Goal: Transaction & Acquisition: Purchase product/service

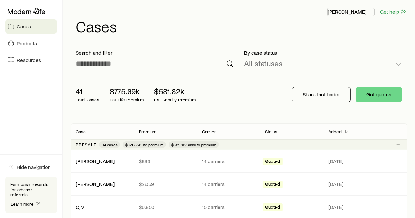
click at [372, 11] on icon "button" at bounding box center [371, 11] width 6 height 6
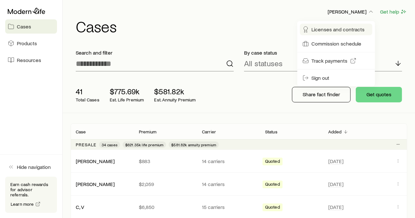
click at [340, 29] on span "Licenses and contracts" at bounding box center [337, 29] width 53 height 6
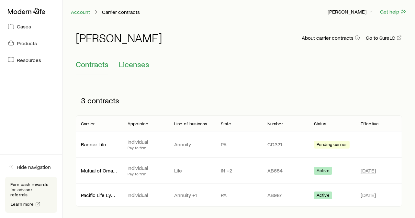
click at [130, 64] on span "Licenses" at bounding box center [134, 64] width 30 height 9
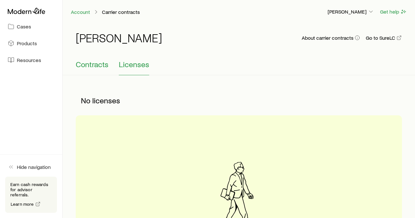
click at [97, 65] on span "Contracts" at bounding box center [92, 64] width 33 height 9
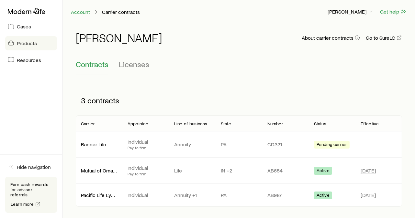
click at [33, 43] on span "Products" at bounding box center [27, 43] width 20 height 6
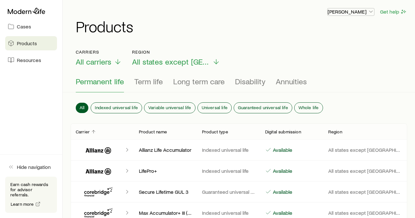
click at [371, 12] on polyline "button" at bounding box center [370, 12] width 3 height 2
click at [276, 24] on h1 "Products" at bounding box center [241, 26] width 331 height 16
click at [20, 26] on span "Cases" at bounding box center [24, 26] width 14 height 6
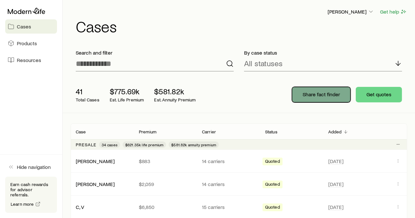
click at [321, 96] on p "Share fact finder" at bounding box center [321, 94] width 37 height 6
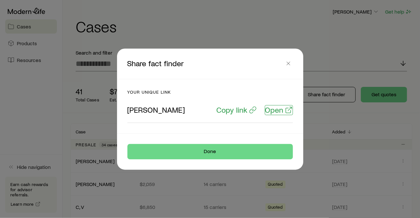
click at [280, 109] on p "Open" at bounding box center [274, 109] width 18 height 9
click at [288, 64] on icon "button" at bounding box center [288, 63] width 6 height 6
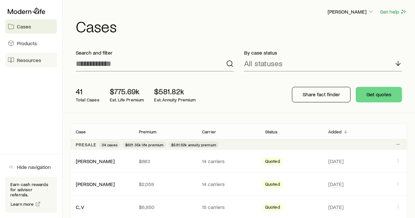
click at [25, 61] on span "Resources" at bounding box center [29, 60] width 24 height 6
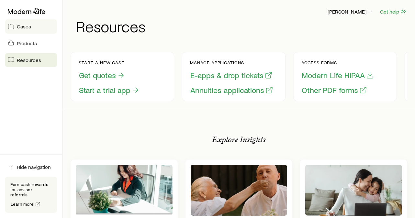
click at [26, 28] on span "Cases" at bounding box center [24, 26] width 14 height 6
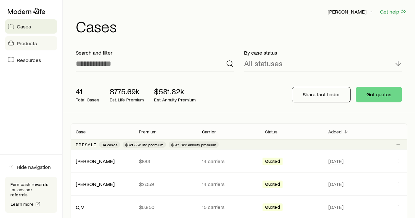
click at [23, 43] on span "Products" at bounding box center [27, 43] width 20 height 6
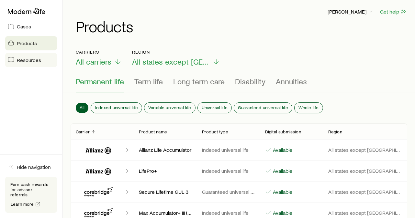
click at [21, 61] on span "Resources" at bounding box center [29, 60] width 24 height 6
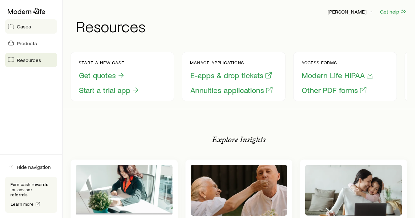
click at [29, 28] on span "Cases" at bounding box center [24, 26] width 14 height 6
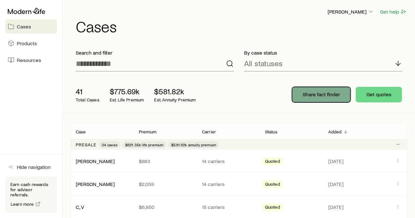
click at [324, 93] on p "Share fact finder" at bounding box center [321, 94] width 37 height 6
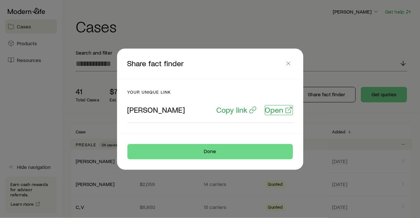
click at [277, 110] on p "Open" at bounding box center [274, 109] width 18 height 9
click at [286, 62] on icon "button" at bounding box center [288, 63] width 6 height 6
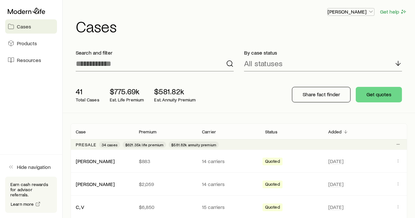
click at [371, 11] on icon "button" at bounding box center [371, 11] width 6 height 6
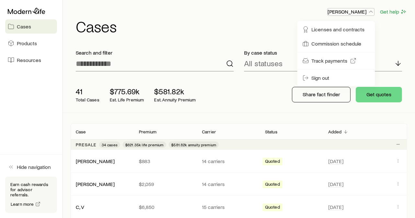
click at [371, 11] on icon "button" at bounding box center [371, 11] width 6 height 6
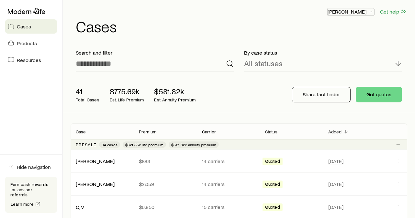
click at [371, 13] on icon "button" at bounding box center [371, 11] width 6 height 6
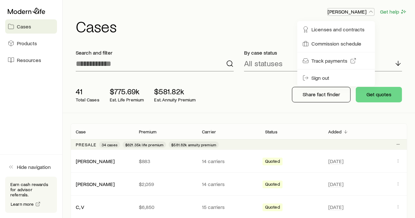
click at [371, 13] on icon "button" at bounding box center [371, 11] width 6 height 6
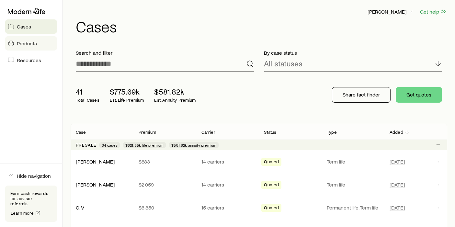
click at [28, 43] on span "Products" at bounding box center [27, 43] width 20 height 6
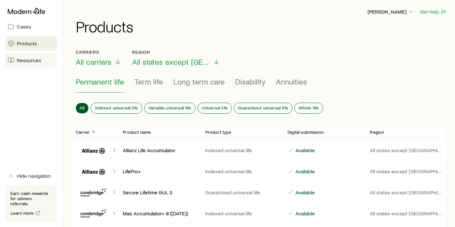
click at [25, 62] on span "Resources" at bounding box center [29, 60] width 24 height 6
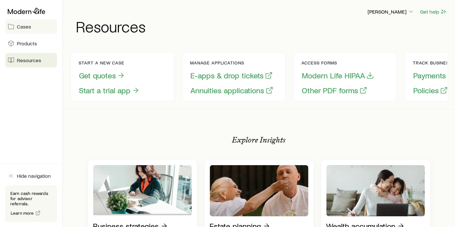
click at [25, 28] on span "Cases" at bounding box center [24, 26] width 14 height 6
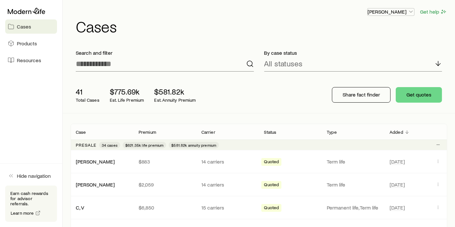
click at [411, 11] on icon "button" at bounding box center [410, 11] width 6 height 6
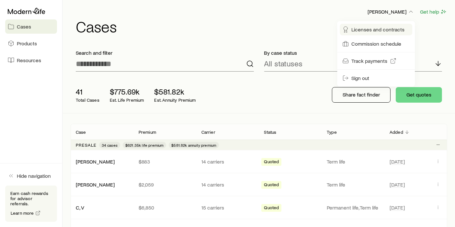
click at [384, 30] on span "Licenses and contracts" at bounding box center [377, 29] width 53 height 6
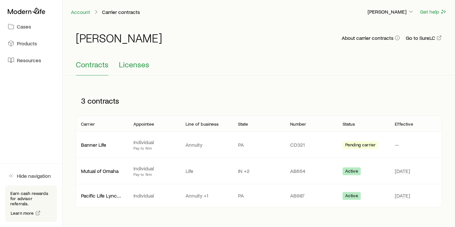
click at [139, 67] on span "Licenses" at bounding box center [134, 64] width 30 height 9
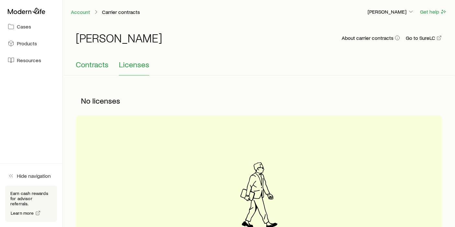
click at [83, 68] on span "Contracts" at bounding box center [92, 64] width 33 height 9
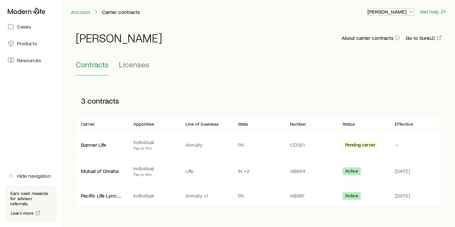
click at [411, 13] on icon "button" at bounding box center [410, 11] width 6 height 6
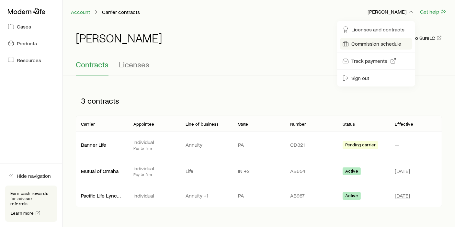
click at [377, 44] on span "Commission schedule" at bounding box center [376, 43] width 50 height 6
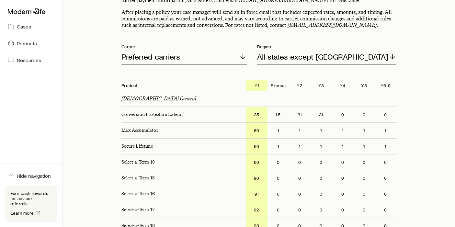
scroll to position [108, 0]
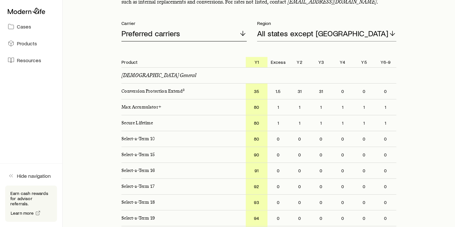
click at [247, 33] on icon at bounding box center [243, 33] width 8 height 8
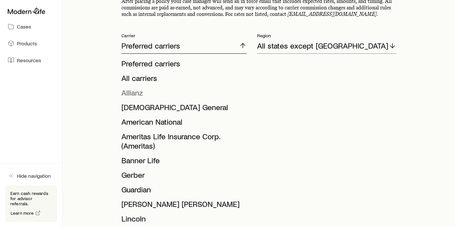
scroll to position [72, 0]
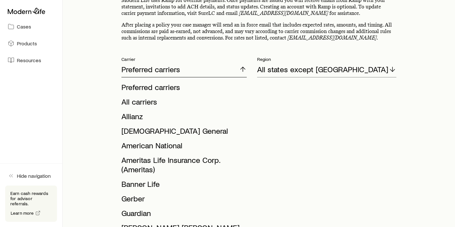
click at [247, 66] on icon at bounding box center [243, 69] width 8 height 8
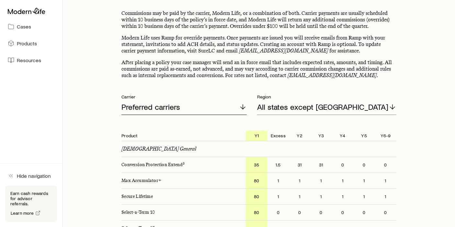
scroll to position [0, 0]
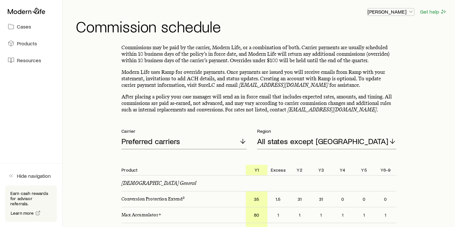
click at [409, 11] on polyline "button" at bounding box center [410, 12] width 3 height 2
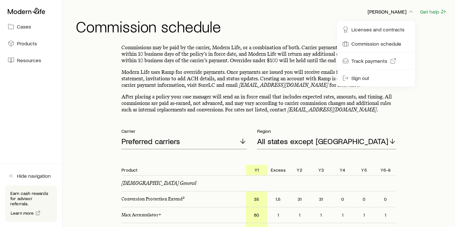
click at [315, 10] on div "[PERSON_NAME] Get help" at bounding box center [261, 12] width 371 height 8
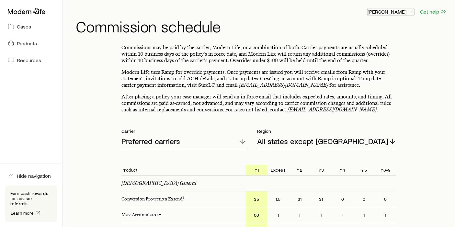
click at [410, 12] on icon "button" at bounding box center [410, 11] width 6 height 6
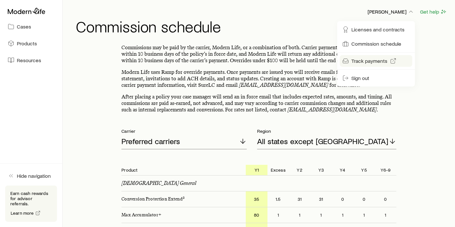
click at [366, 60] on span "Track payments" at bounding box center [369, 61] width 36 height 6
click at [294, 16] on header "[PERSON_NAME] Get help Commission schedule" at bounding box center [259, 21] width 376 height 26
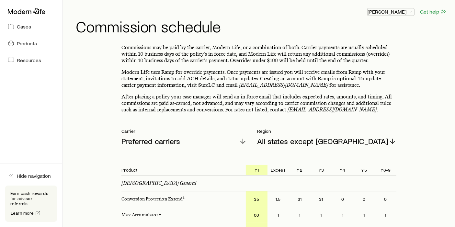
click at [409, 10] on icon "button" at bounding box center [410, 11] width 6 height 6
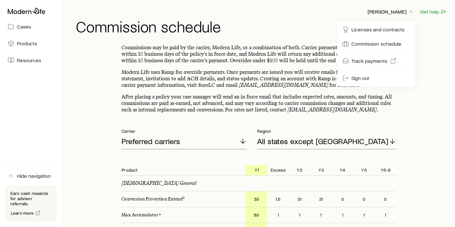
click at [268, 29] on h1 "Commission schedule" at bounding box center [261, 26] width 371 height 16
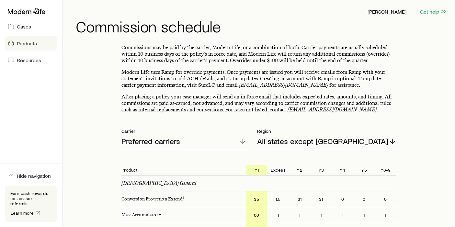
click at [27, 44] on span "Products" at bounding box center [27, 43] width 20 height 6
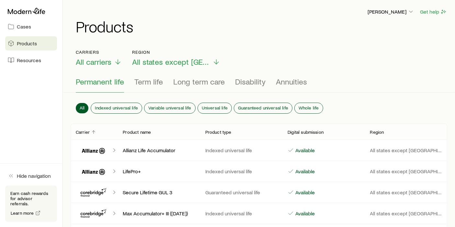
drag, startPoint x: 92, startPoint y: 184, endPoint x: 99, endPoint y: 171, distance: 15.1
click at [331, 61] on div "Carriers All carriers Region All states except [GEOGRAPHIC_DATA]" at bounding box center [259, 58] width 366 height 17
click at [145, 82] on span "Term life" at bounding box center [148, 81] width 28 height 9
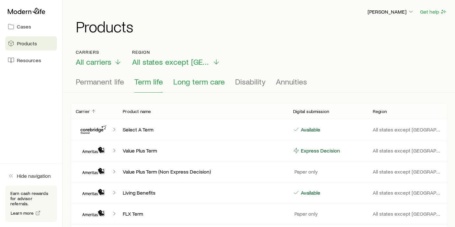
click at [200, 82] on span "Long term care" at bounding box center [198, 81] width 51 height 9
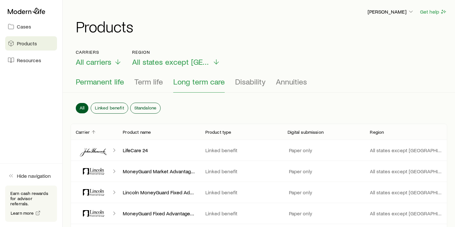
click at [96, 82] on span "Permanent life" at bounding box center [100, 81] width 48 height 9
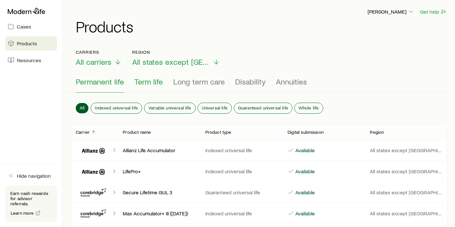
click at [153, 82] on span "Term life" at bounding box center [148, 81] width 28 height 9
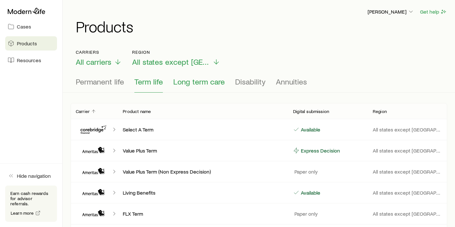
click at [188, 82] on span "Long term care" at bounding box center [198, 81] width 51 height 9
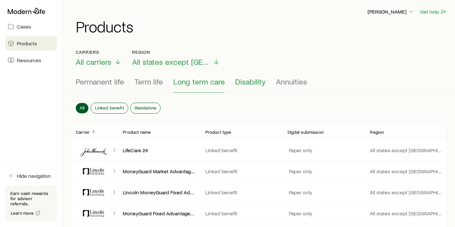
click at [247, 85] on span "Disability" at bounding box center [250, 81] width 30 height 9
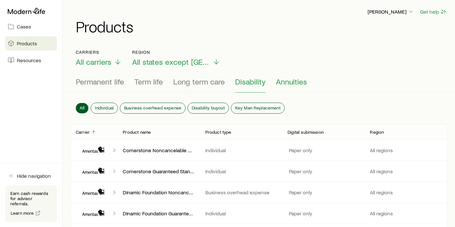
click at [295, 83] on span "Annuities" at bounding box center [291, 81] width 31 height 9
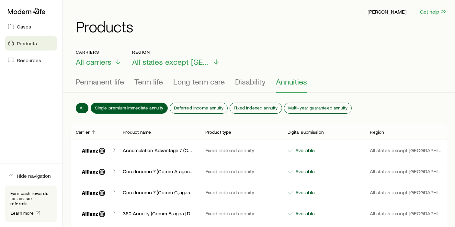
click at [117, 105] on span "Single premium immediate annuity" at bounding box center [129, 107] width 68 height 5
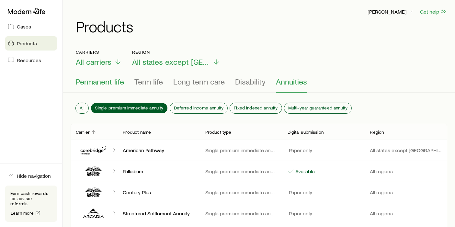
click at [96, 83] on span "Permanent life" at bounding box center [100, 81] width 48 height 9
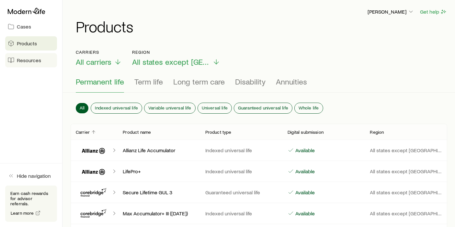
click at [33, 60] on span "Resources" at bounding box center [29, 60] width 24 height 6
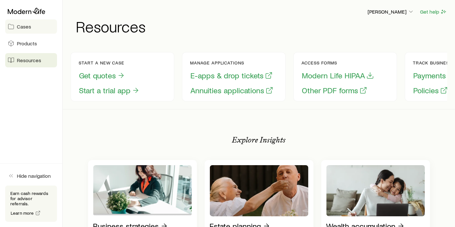
click at [27, 30] on link "Cases" at bounding box center [31, 26] width 52 height 14
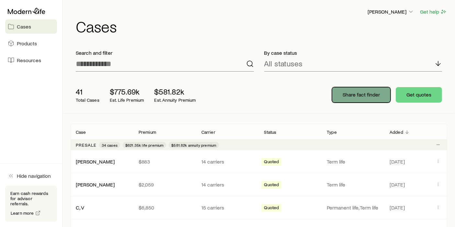
click at [355, 97] on button "Share fact finder" at bounding box center [361, 95] width 59 height 16
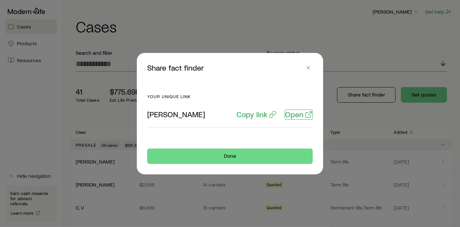
click at [298, 116] on p "Open" at bounding box center [294, 114] width 18 height 9
click at [306, 68] on icon "button" at bounding box center [308, 67] width 6 height 6
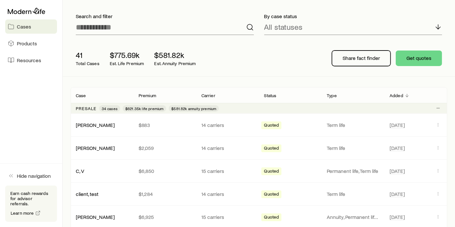
scroll to position [36, 0]
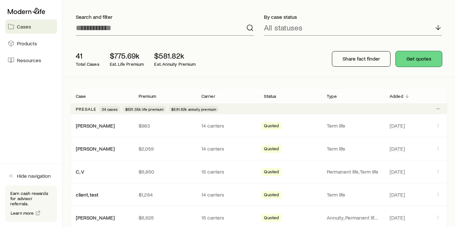
click at [420, 58] on button "Get quotes" at bounding box center [418, 59] width 46 height 16
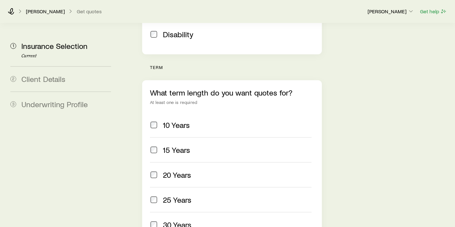
scroll to position [287, 0]
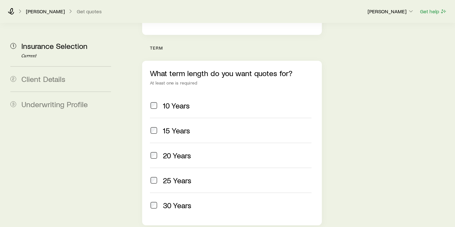
drag, startPoint x: 156, startPoint y: 115, endPoint x: 167, endPoint y: 118, distance: 11.7
click at [157, 151] on span at bounding box center [154, 155] width 8 height 9
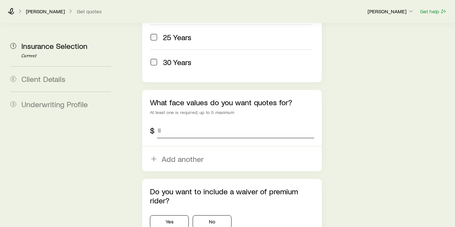
scroll to position [431, 0]
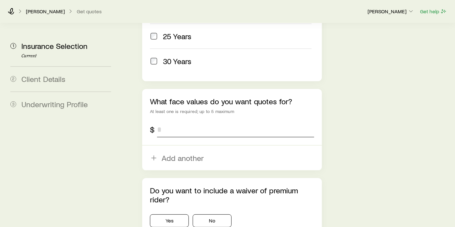
click at [172, 122] on input "tel" at bounding box center [235, 130] width 157 height 16
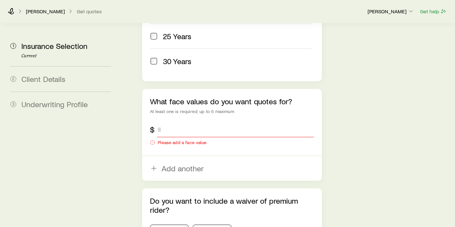
click at [188, 122] on input "tel" at bounding box center [235, 130] width 157 height 16
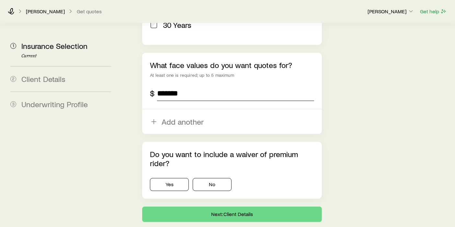
scroll to position [469, 0]
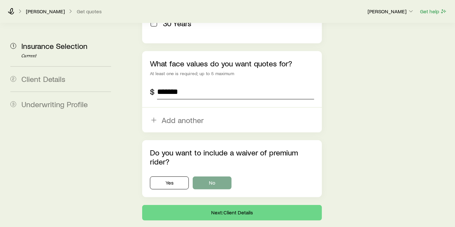
type input "*******"
click at [217, 176] on button "No" at bounding box center [212, 182] width 39 height 13
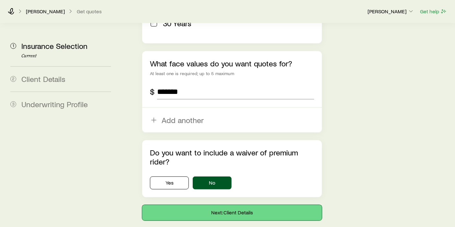
click at [244, 205] on button "Next: Client Details" at bounding box center [232, 213] width 180 height 16
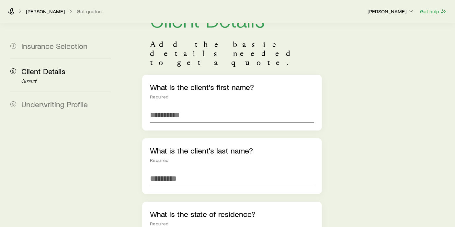
scroll to position [36, 0]
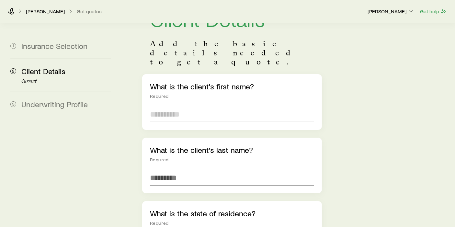
click at [173, 106] on input "text" at bounding box center [232, 114] width 164 height 16
type input "***"
click at [201, 170] on input "text" at bounding box center [232, 178] width 164 height 16
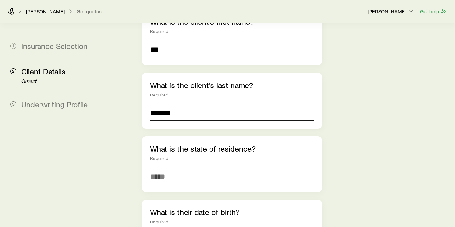
scroll to position [108, 0]
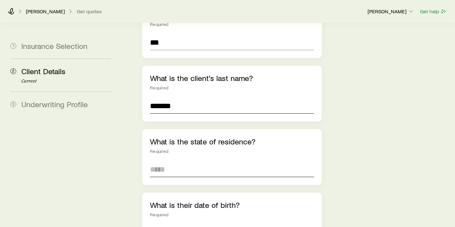
type input "*******"
click at [187, 161] on input at bounding box center [232, 169] width 164 height 16
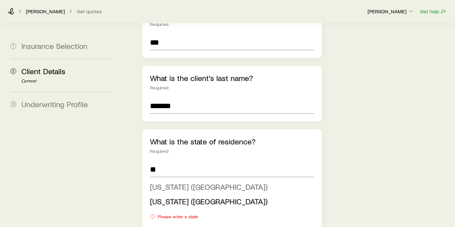
click at [193, 182] on span "[US_STATE] ([GEOGRAPHIC_DATA])" at bounding box center [208, 186] width 117 height 9
type input "**********"
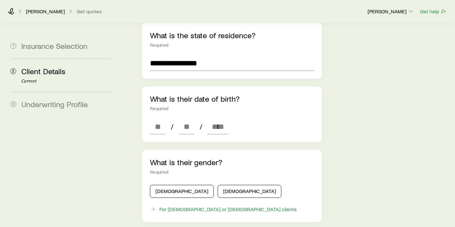
scroll to position [216, 0]
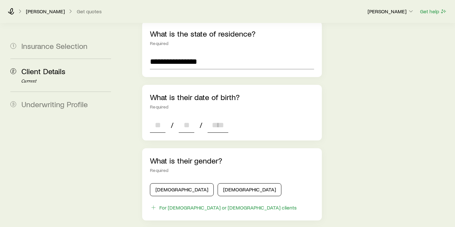
click at [165, 117] on input at bounding box center [158, 125] width 16 height 16
type input "**"
type input "****"
type input "*"
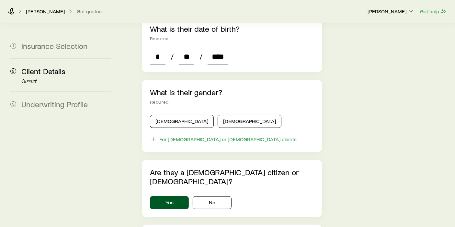
scroll to position [287, 0]
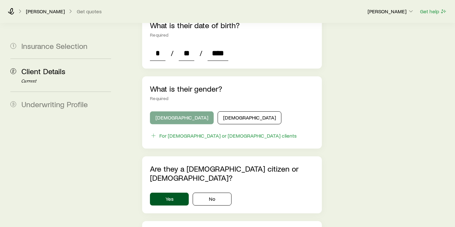
type input "****"
click at [176, 111] on button "[DEMOGRAPHIC_DATA]" at bounding box center [182, 117] width 64 height 13
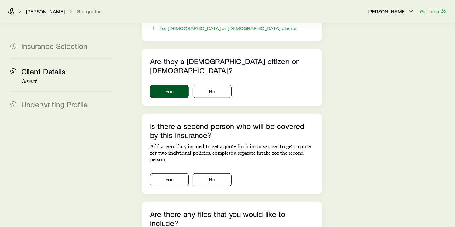
scroll to position [395, 0]
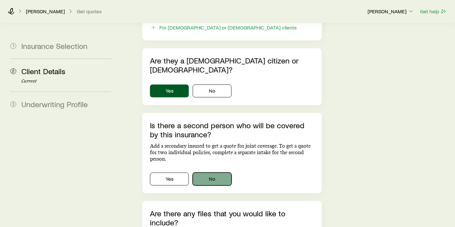
drag, startPoint x: 209, startPoint y: 150, endPoint x: 218, endPoint y: 149, distance: 9.1
click at [210, 172] on button "No" at bounding box center [212, 178] width 39 height 13
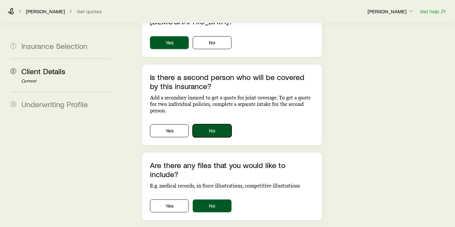
scroll to position [467, 0]
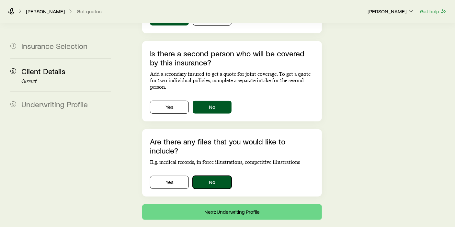
click at [218, 176] on button "No" at bounding box center [212, 182] width 39 height 13
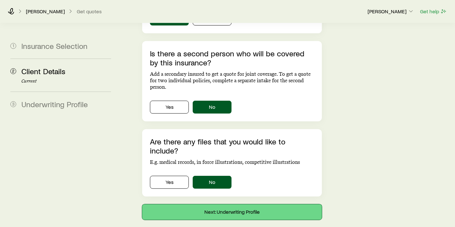
click at [239, 204] on button "Next: Underwriting Profile" at bounding box center [232, 212] width 180 height 16
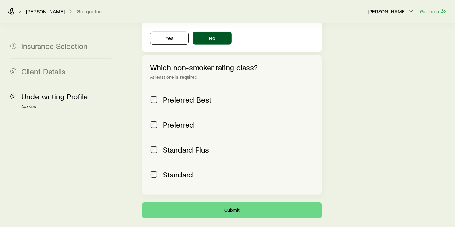
scroll to position [309, 0]
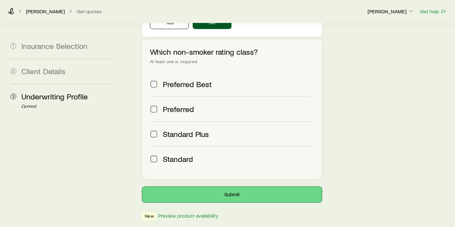
click at [234, 187] on button "Submit" at bounding box center [232, 195] width 180 height 16
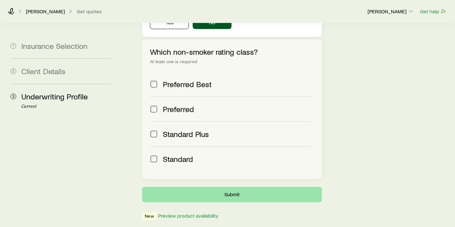
scroll to position [0, 0]
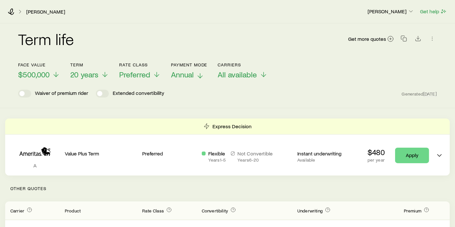
click at [200, 75] on line at bounding box center [200, 75] width 0 height 5
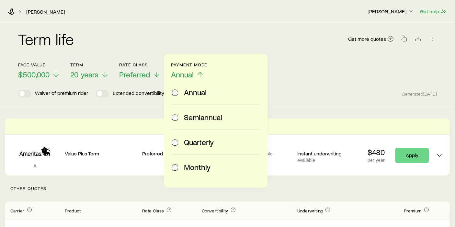
click at [180, 91] on div "Annual" at bounding box center [214, 92] width 85 height 9
click at [273, 52] on div "Term life Get more quotes" at bounding box center [227, 42] width 418 height 23
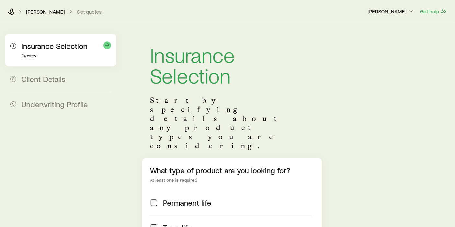
click at [49, 46] on span "Insurance Selection" at bounding box center [54, 45] width 66 height 9
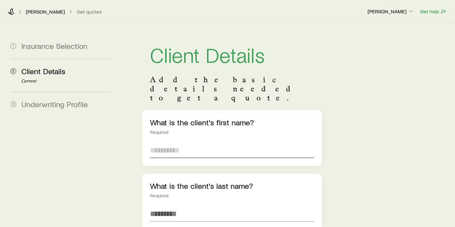
click at [175, 142] on input "text" at bounding box center [232, 150] width 164 height 16
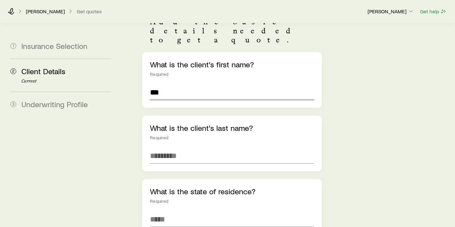
scroll to position [72, 0]
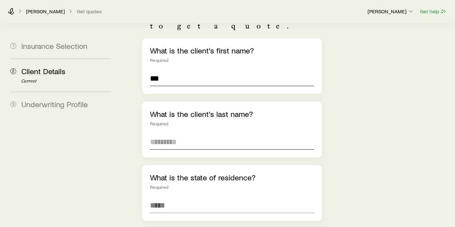
type input "***"
click at [177, 134] on input "text" at bounding box center [232, 142] width 164 height 16
type input "*******"
click at [199, 197] on input at bounding box center [232, 205] width 164 height 16
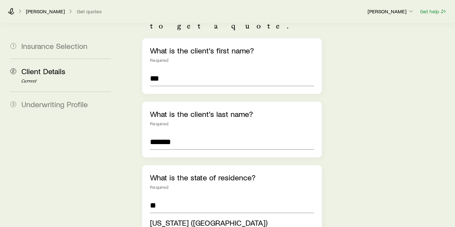
drag, startPoint x: 197, startPoint y: 204, endPoint x: 208, endPoint y: 199, distance: 12.3
click at [197, 218] on span "[US_STATE] ([GEOGRAPHIC_DATA])" at bounding box center [208, 222] width 117 height 9
type input "**********"
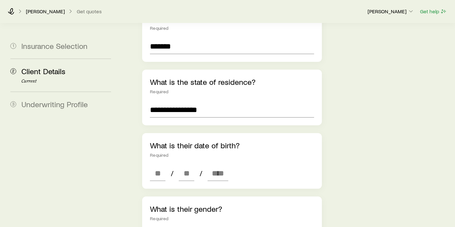
scroll to position [180, 0]
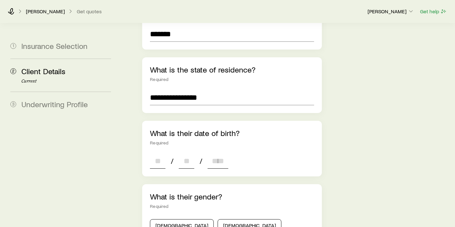
click at [163, 153] on input at bounding box center [158, 161] width 16 height 16
type input "**"
type input "****"
type input "*"
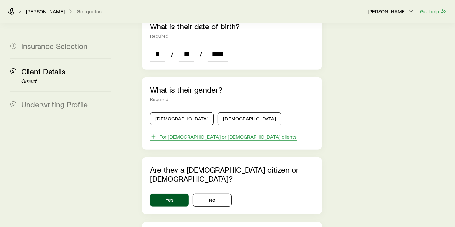
scroll to position [287, 0]
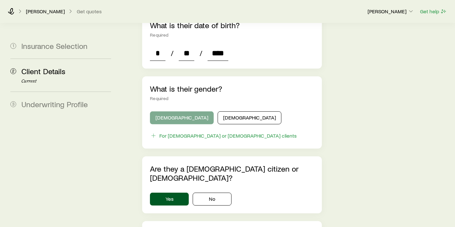
type input "****"
click at [170, 111] on button "[DEMOGRAPHIC_DATA]" at bounding box center [182, 117] width 64 height 13
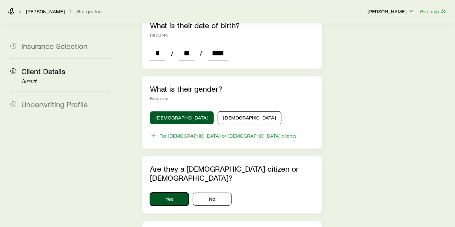
click at [169, 193] on button "Yes" at bounding box center [169, 199] width 39 height 13
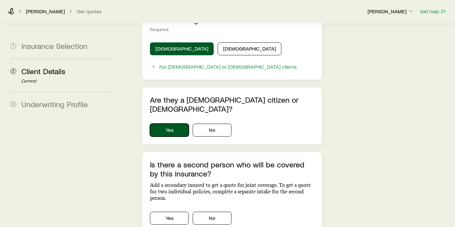
scroll to position [395, 0]
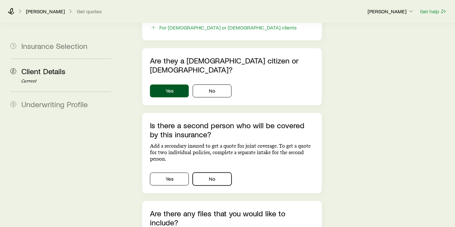
drag, startPoint x: 205, startPoint y: 148, endPoint x: 230, endPoint y: 136, distance: 27.5
click at [207, 172] on button "No" at bounding box center [212, 178] width 39 height 13
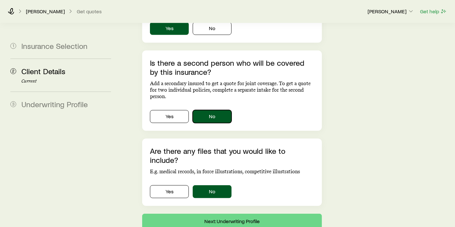
scroll to position [467, 0]
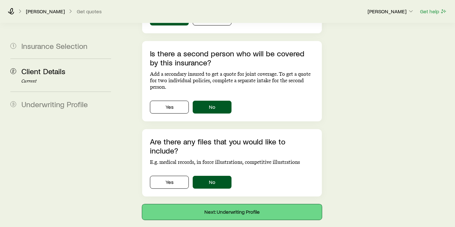
click at [227, 204] on button "Next: Underwriting Profile" at bounding box center [232, 212] width 180 height 16
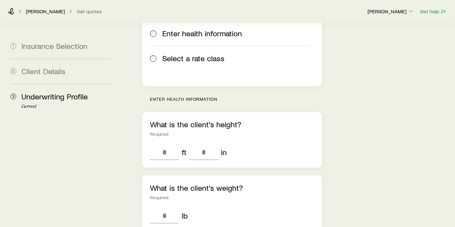
scroll to position [180, 0]
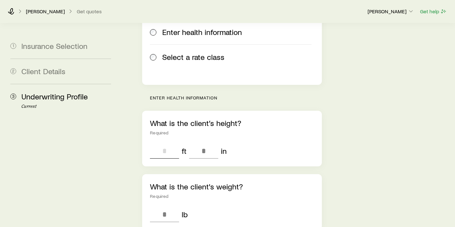
click at [164, 143] on input "tel" at bounding box center [164, 151] width 29 height 16
type input "*"
click at [205, 143] on input "tel" at bounding box center [203, 151] width 29 height 16
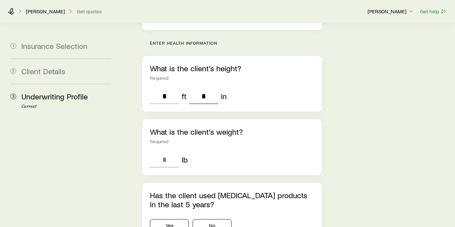
scroll to position [251, 0]
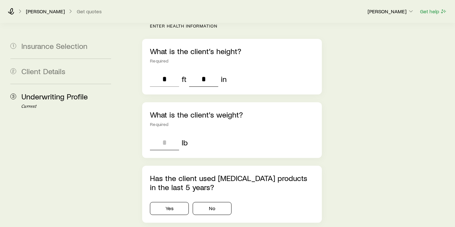
type input "*"
click at [168, 135] on input "tel" at bounding box center [164, 143] width 29 height 16
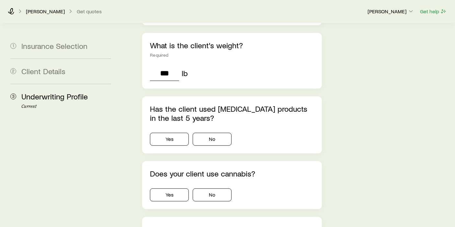
scroll to position [324, 0]
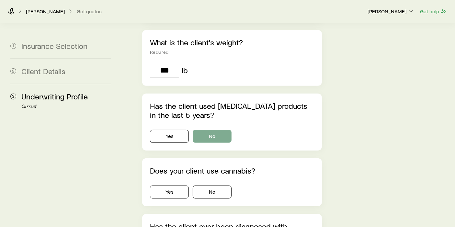
type input "***"
click at [210, 130] on button "No" at bounding box center [212, 136] width 39 height 13
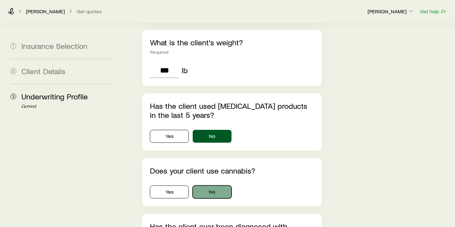
click at [209, 185] on button "No" at bounding box center [212, 191] width 39 height 13
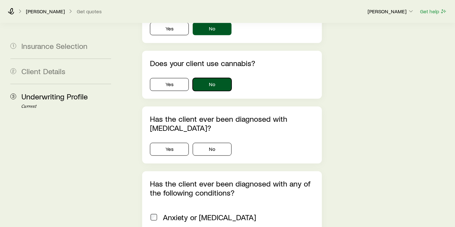
scroll to position [431, 0]
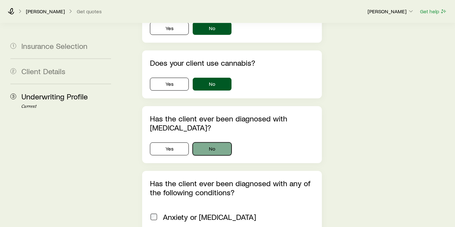
click at [211, 142] on button "No" at bounding box center [212, 148] width 39 height 13
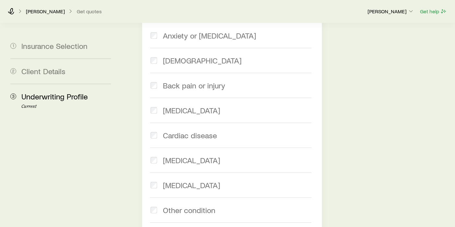
scroll to position [647, 0]
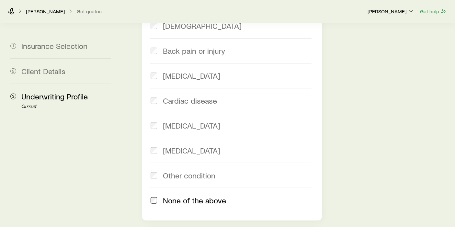
click at [158, 196] on div "None of the above" at bounding box center [230, 200] width 161 height 9
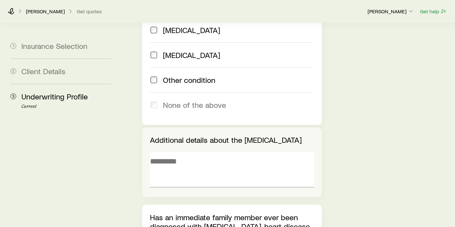
scroll to position [755, 0]
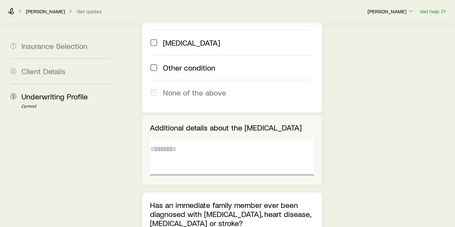
click at [188, 140] on textarea at bounding box center [232, 157] width 164 height 35
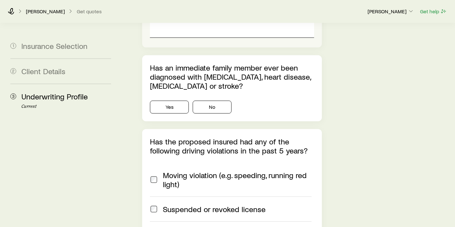
scroll to position [899, 0]
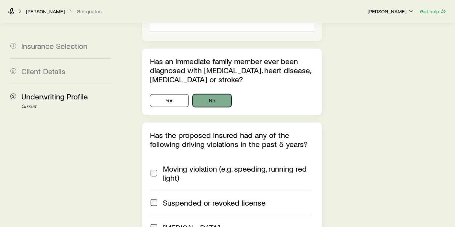
click at [217, 94] on button "No" at bounding box center [212, 100] width 39 height 13
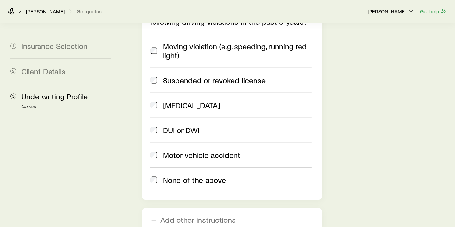
scroll to position [1076, 0]
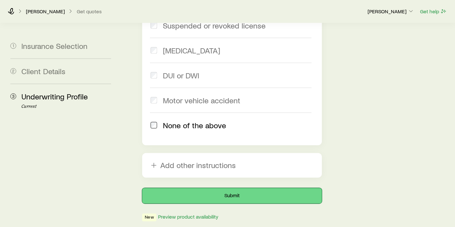
click at [249, 188] on button "Submit" at bounding box center [232, 196] width 180 height 16
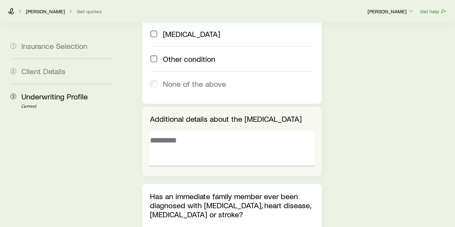
scroll to position [752, 0]
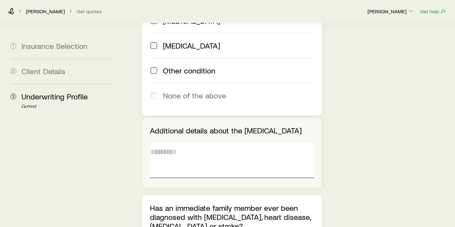
click at [193, 143] on textarea at bounding box center [232, 160] width 164 height 35
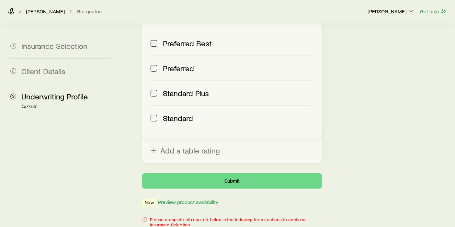
scroll to position [357, 0]
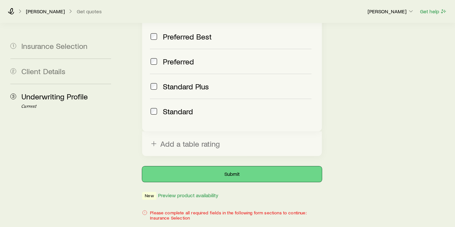
click at [248, 166] on button "Submit" at bounding box center [232, 174] width 180 height 16
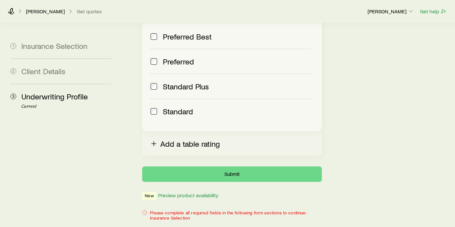
click at [152, 140] on icon "button" at bounding box center [154, 144] width 8 height 8
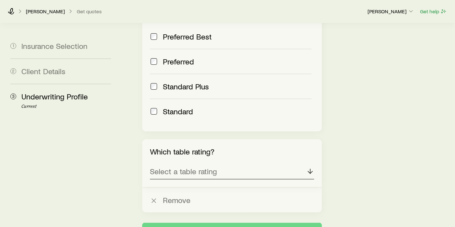
click at [309, 167] on icon at bounding box center [310, 171] width 8 height 8
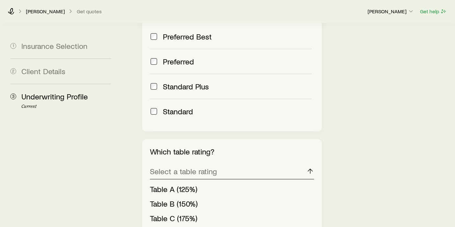
click at [310, 167] on icon at bounding box center [310, 171] width 8 height 8
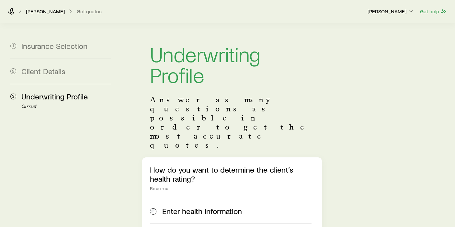
scroll to position [0, 0]
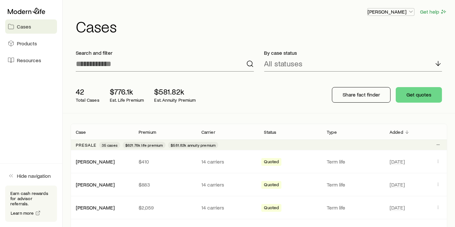
click at [411, 11] on icon "button" at bounding box center [410, 11] width 6 height 6
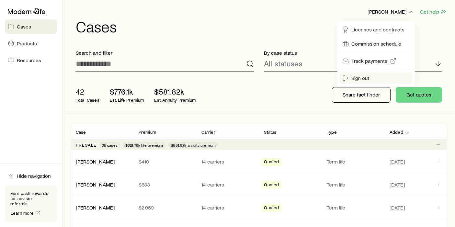
click at [365, 77] on span "Sign out" at bounding box center [360, 78] width 18 height 6
